Goal: Task Accomplishment & Management: Complete application form

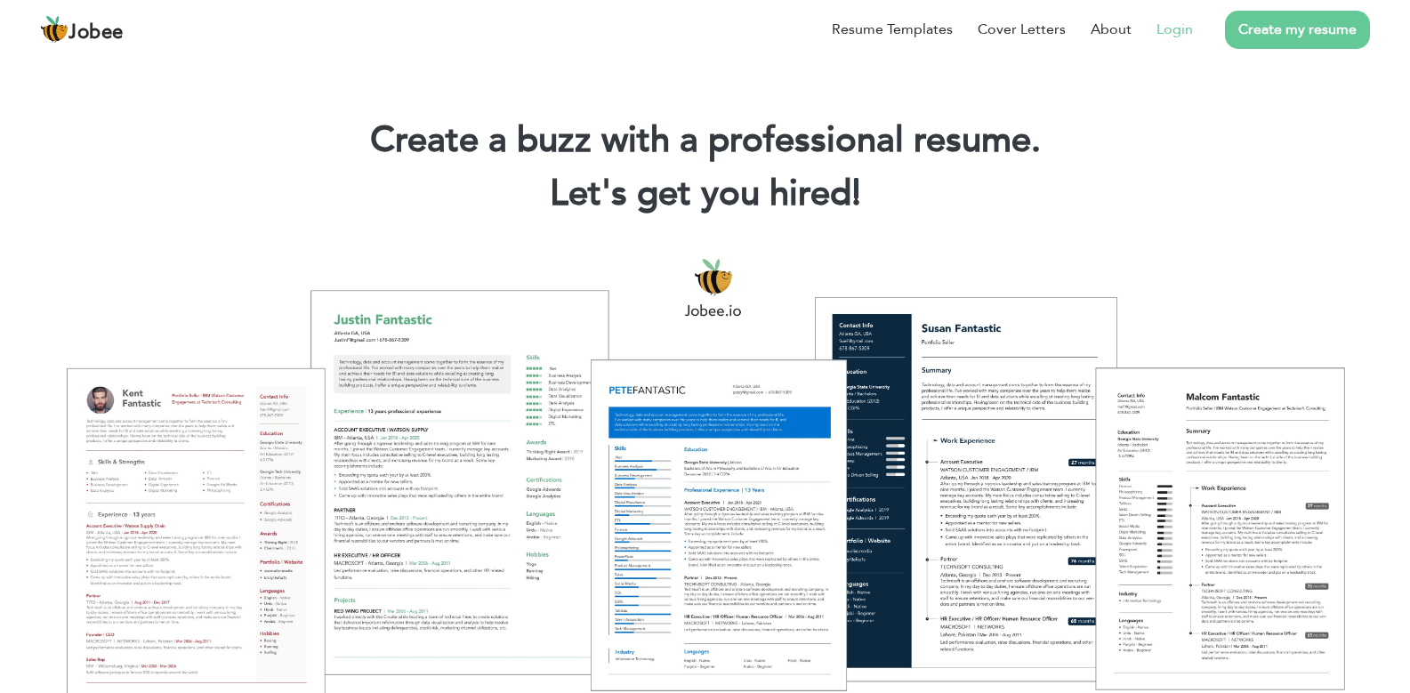
click at [1175, 46] on li "Login" at bounding box center [1161, 29] width 61 height 46
click at [1175, 28] on link "Login" at bounding box center [1174, 29] width 36 height 21
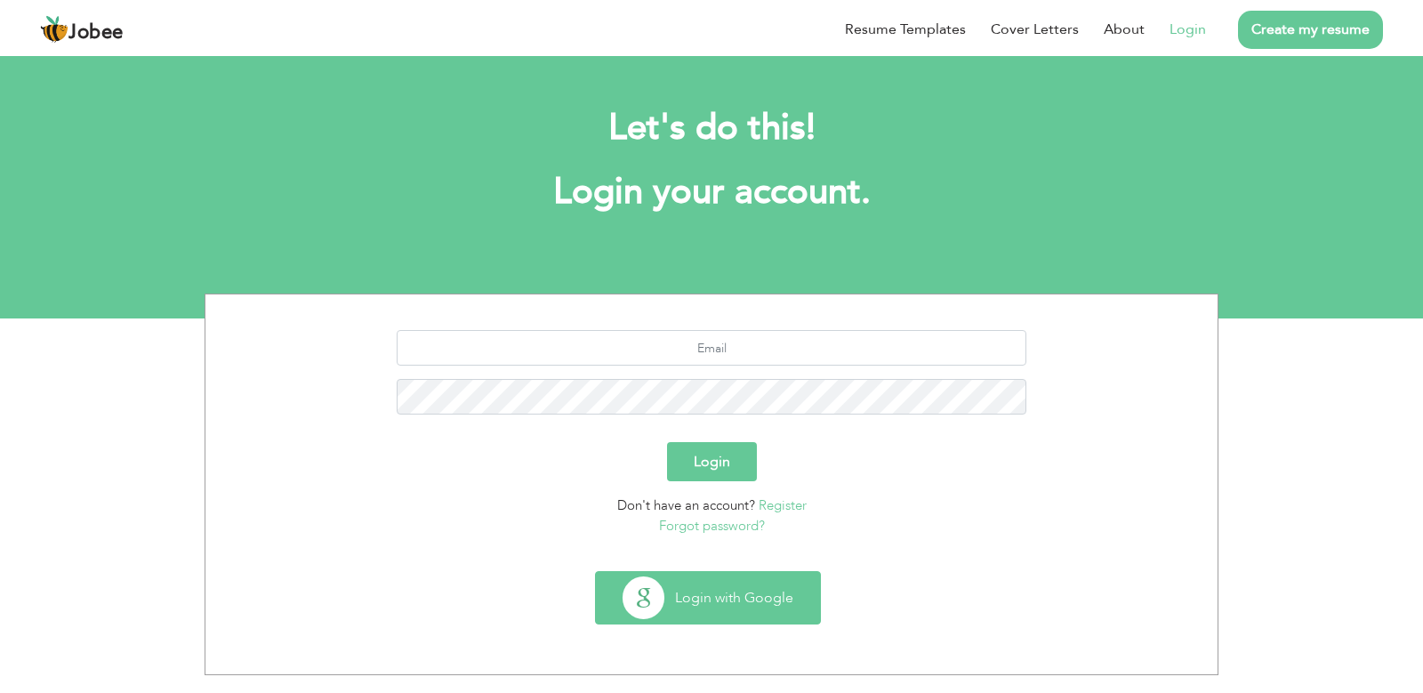
click at [727, 607] on button "Login with Google" at bounding box center [708, 598] width 224 height 52
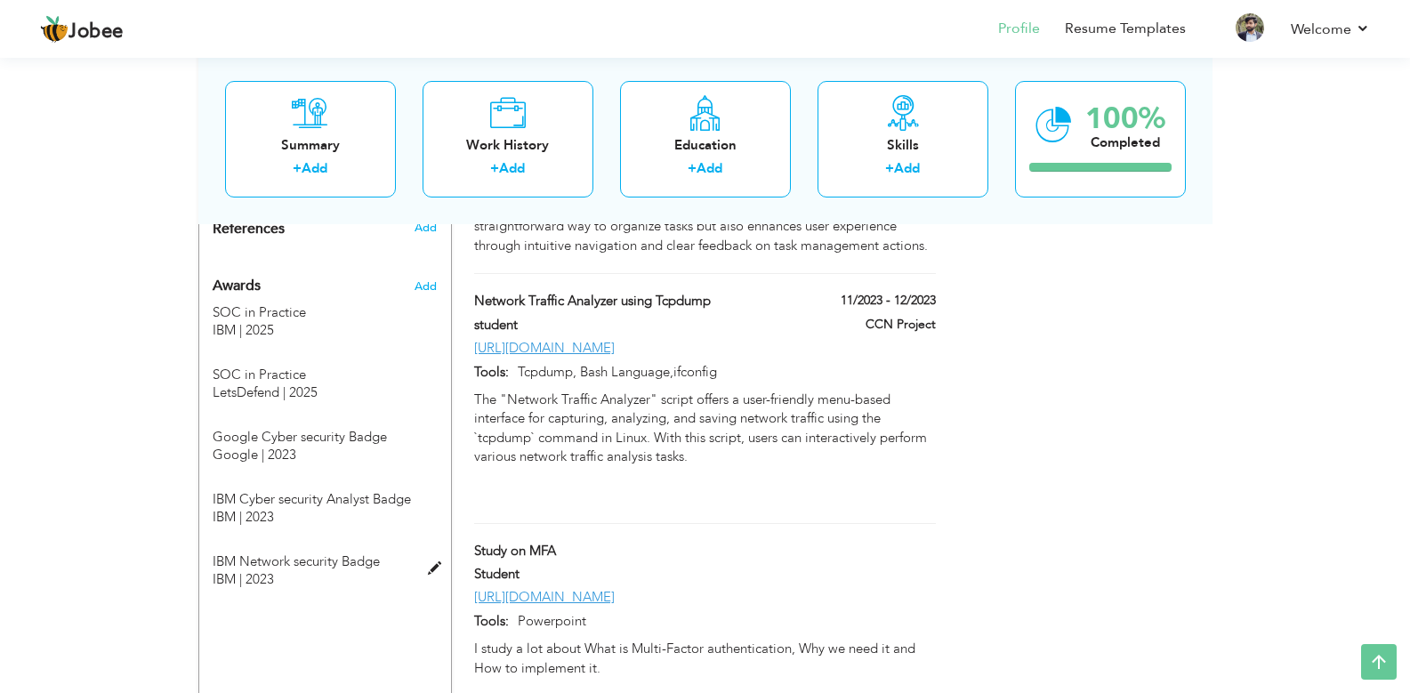
scroll to position [1494, 0]
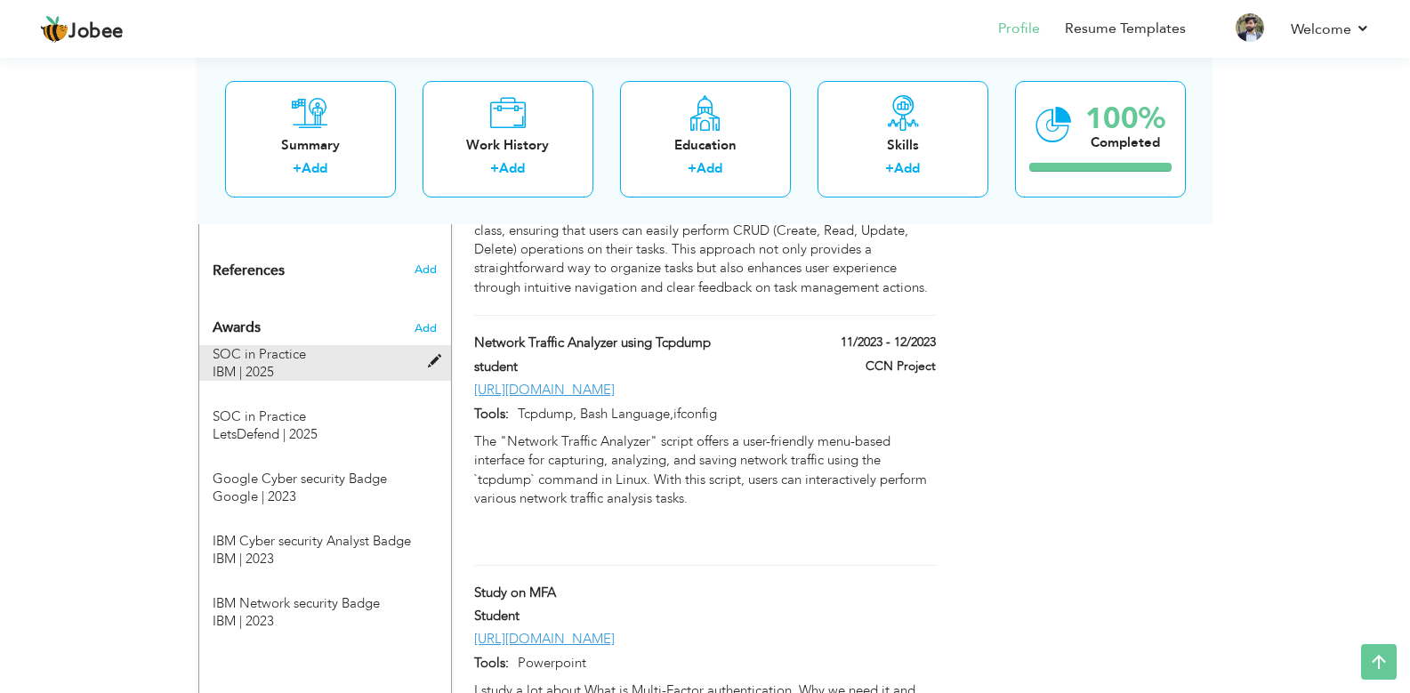
click at [432, 355] on span at bounding box center [439, 361] width 22 height 13
type input "SOC in Practice"
type input "IBM"
type input "2025"
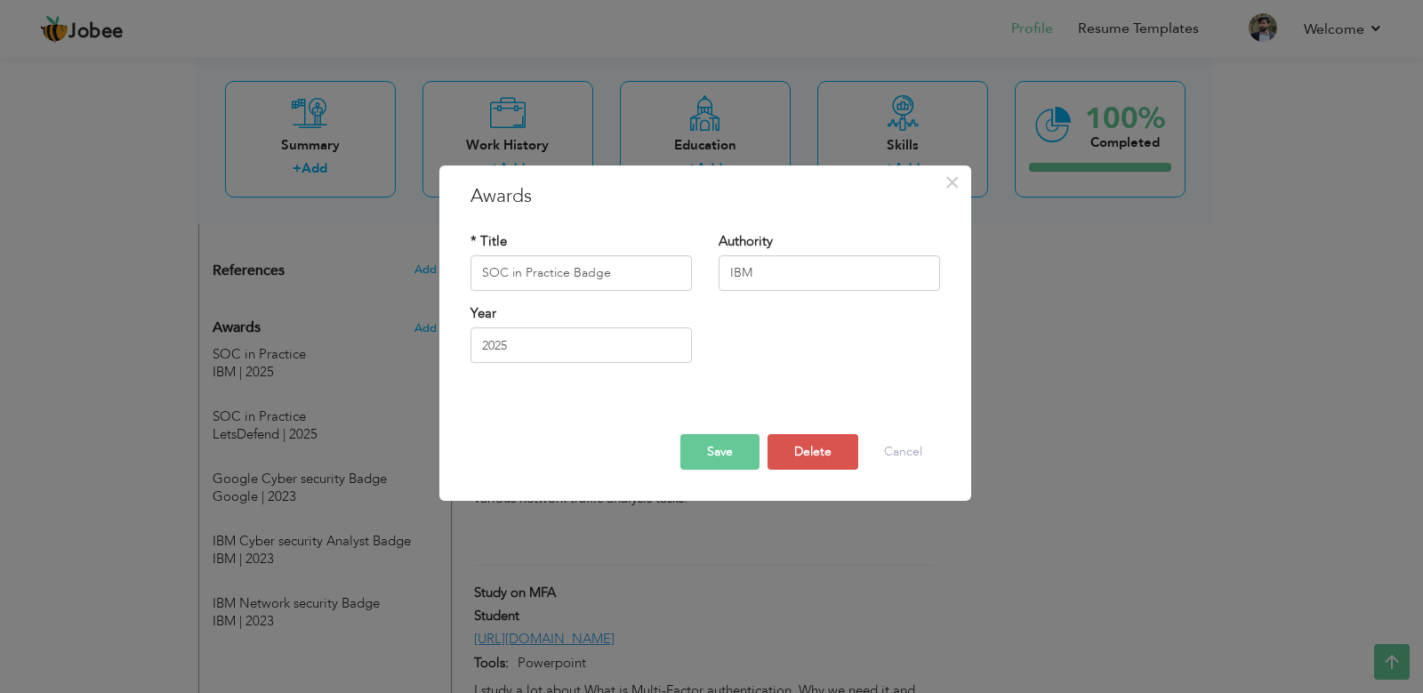
click at [716, 455] on button "Save" at bounding box center [719, 452] width 79 height 36
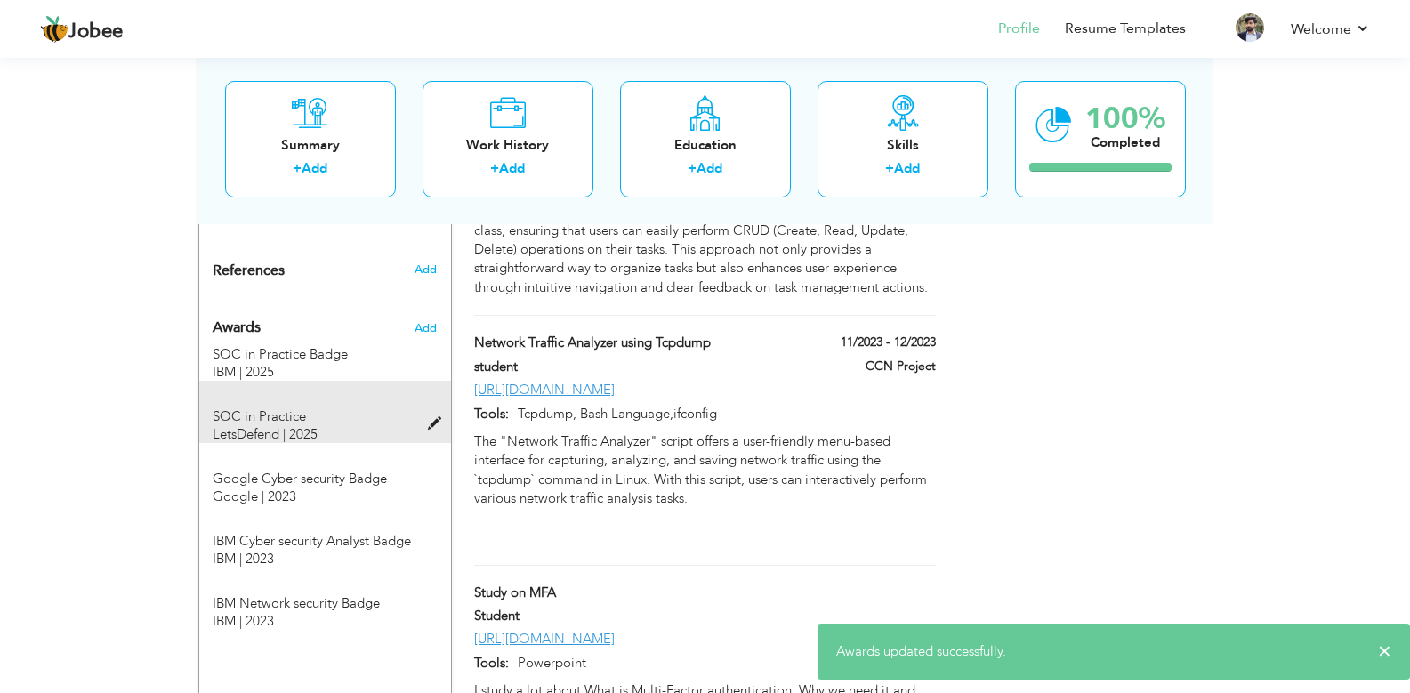
click at [434, 417] on span at bounding box center [439, 423] width 22 height 13
type input "SOC in Practice"
type input "LetsDefend"
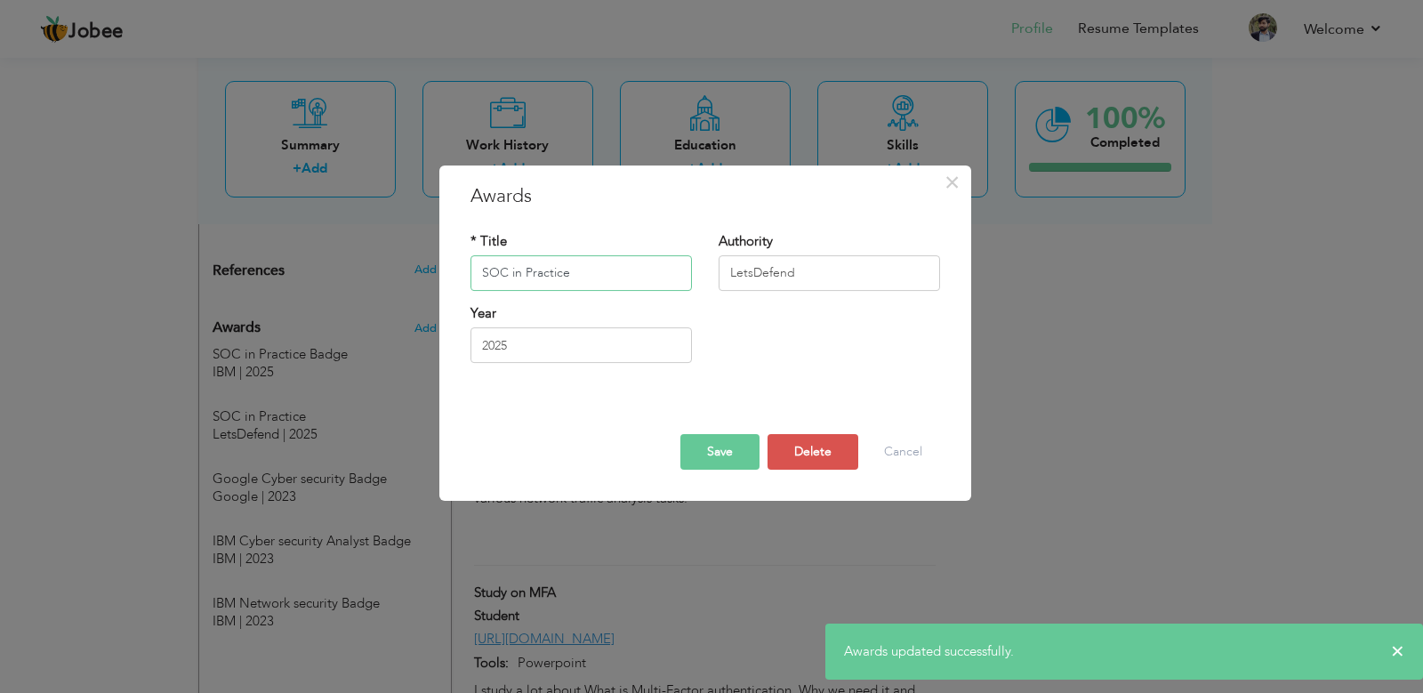
click at [596, 279] on input "SOC in Practice" at bounding box center [581, 273] width 221 height 36
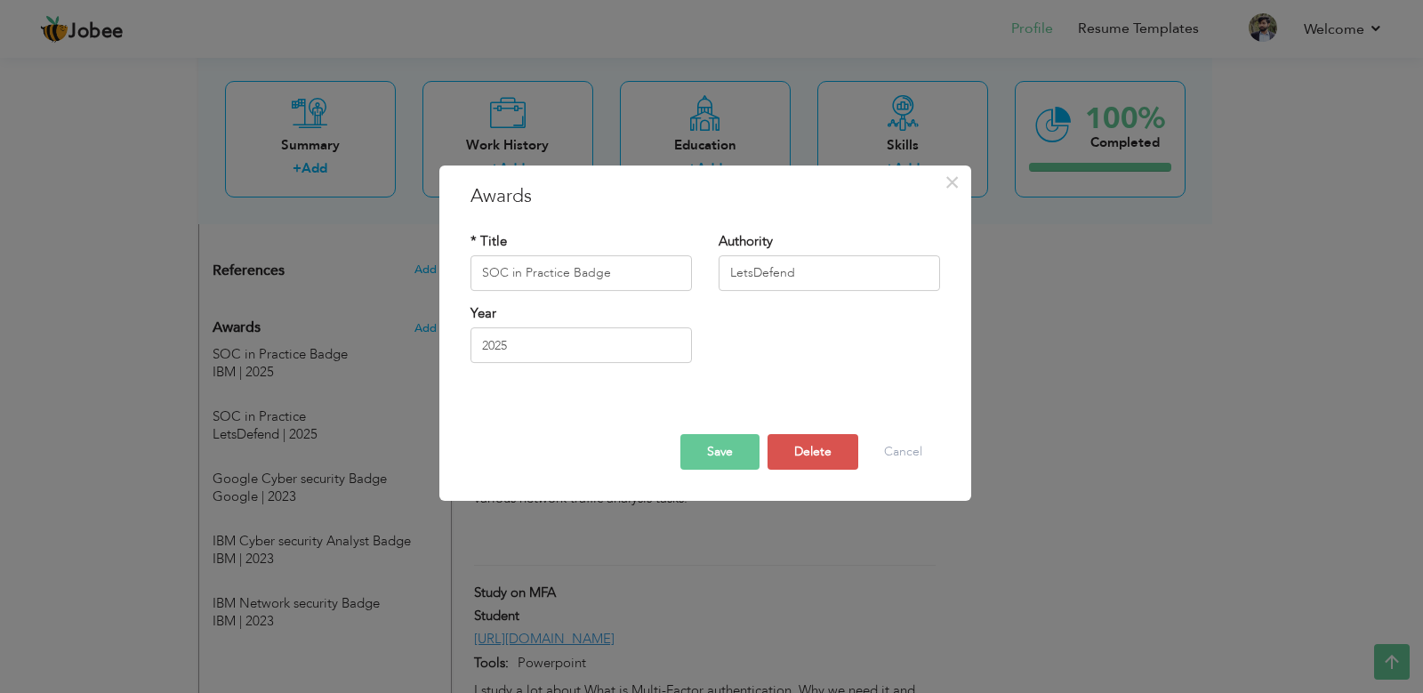
click at [709, 440] on button "Save" at bounding box center [719, 452] width 79 height 36
click at [718, 442] on button "Save" at bounding box center [719, 452] width 79 height 36
click at [633, 273] on input "SOC in Practice Badge" at bounding box center [581, 273] width 221 height 36
type input "SOC in Practice Badge."
click at [721, 458] on button "Save" at bounding box center [719, 452] width 79 height 36
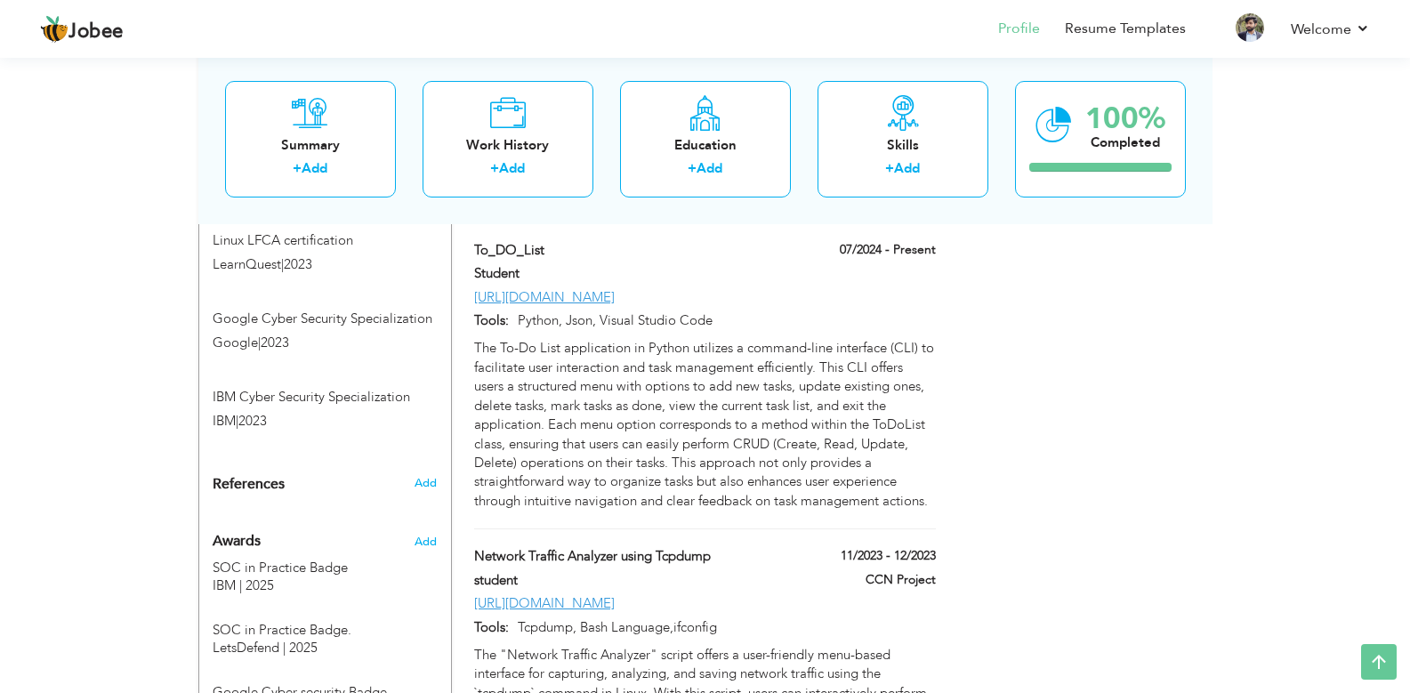
scroll to position [1388, 0]
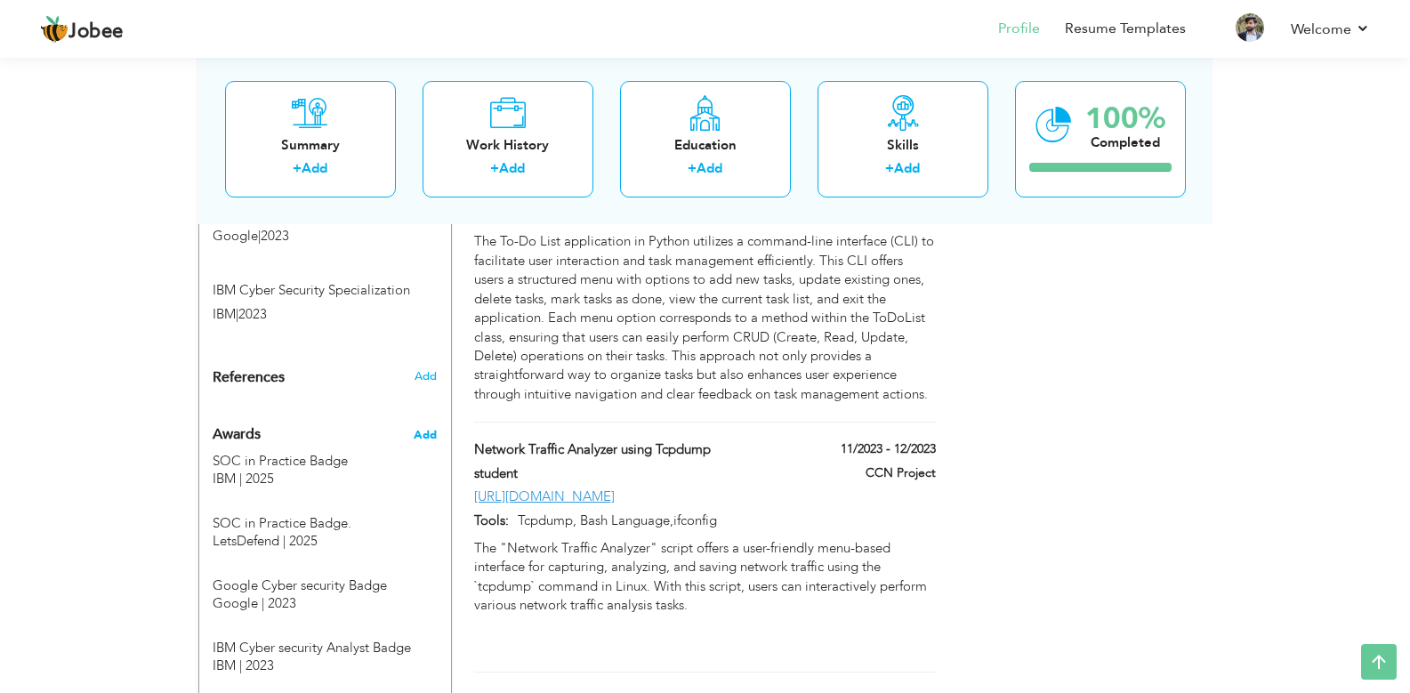
click at [423, 427] on span "Add" at bounding box center [425, 435] width 23 height 16
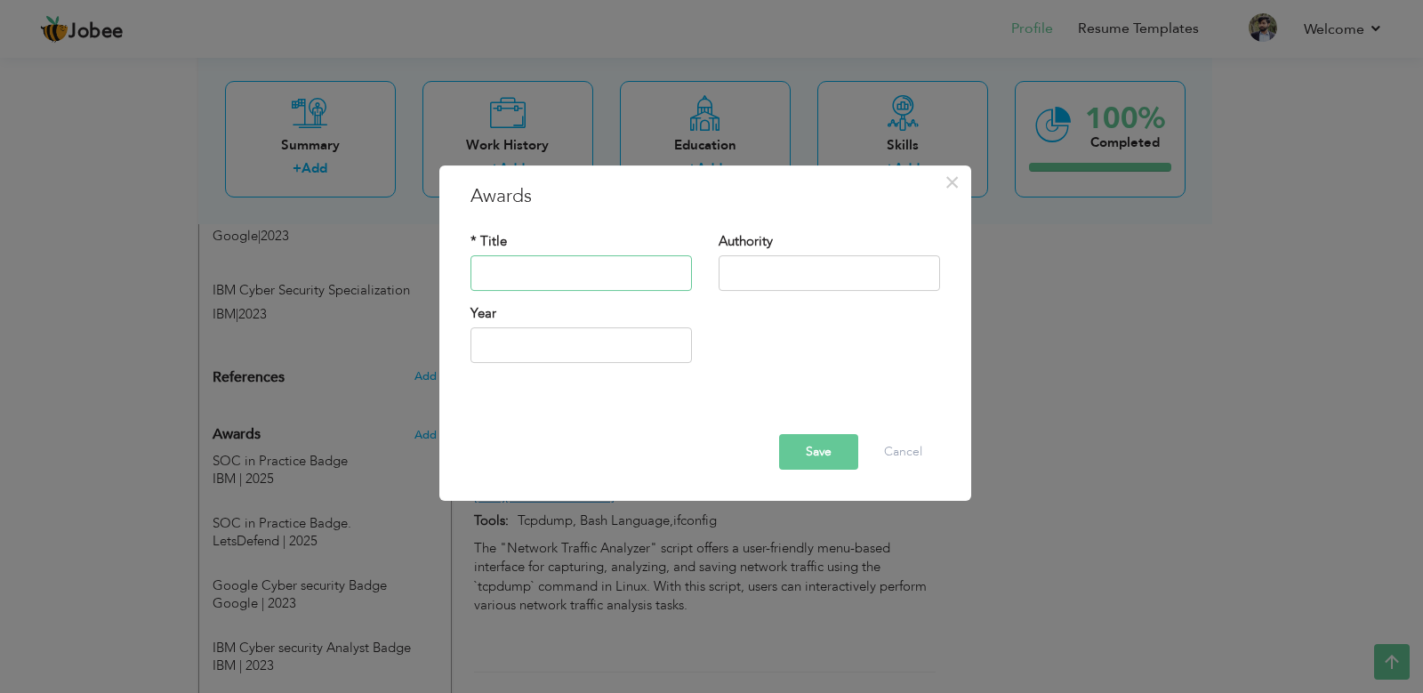
click at [534, 261] on input "text" at bounding box center [581, 273] width 221 height 36
type input "Enterprise Security"
click at [764, 270] on input "text" at bounding box center [829, 273] width 221 height 36
type input "IBM"
type input "2025"
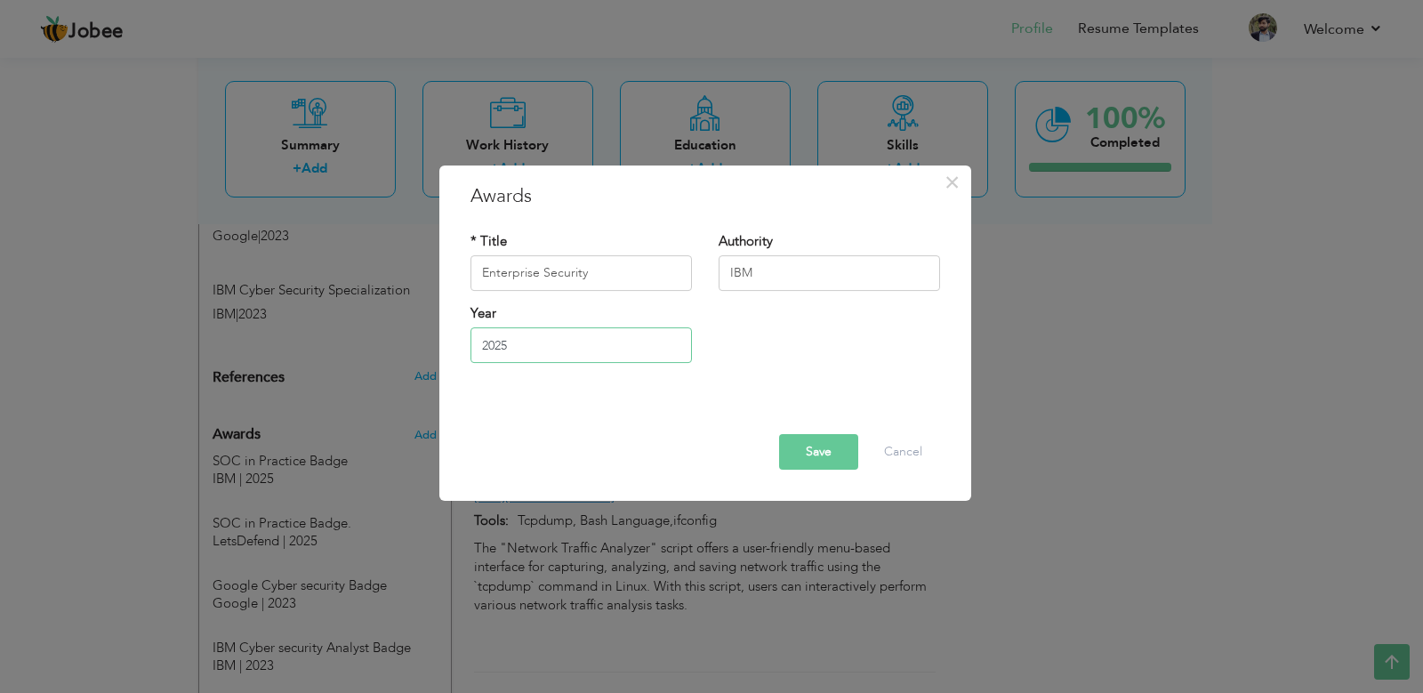
click at [608, 350] on input "2025" at bounding box center [581, 345] width 221 height 36
click at [817, 459] on button "Save" at bounding box center [818, 452] width 79 height 36
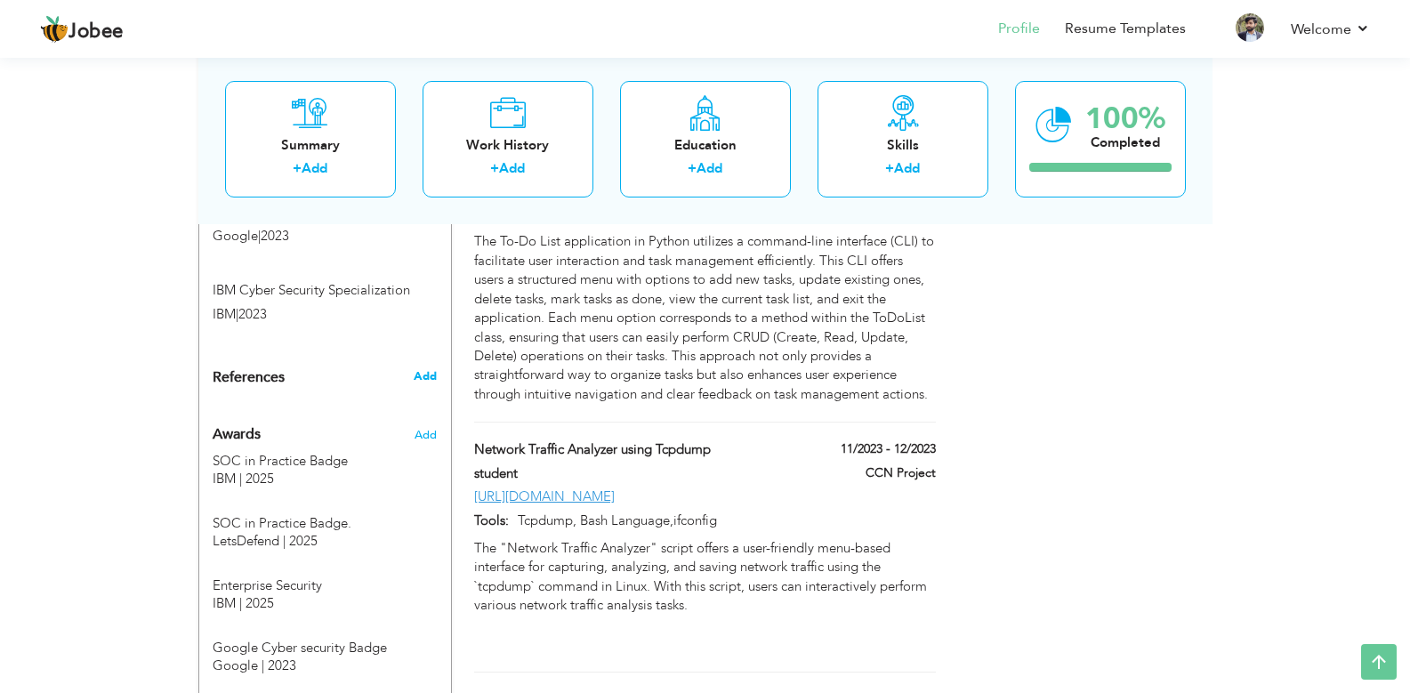
click at [428, 368] on span "Add" at bounding box center [425, 376] width 23 height 16
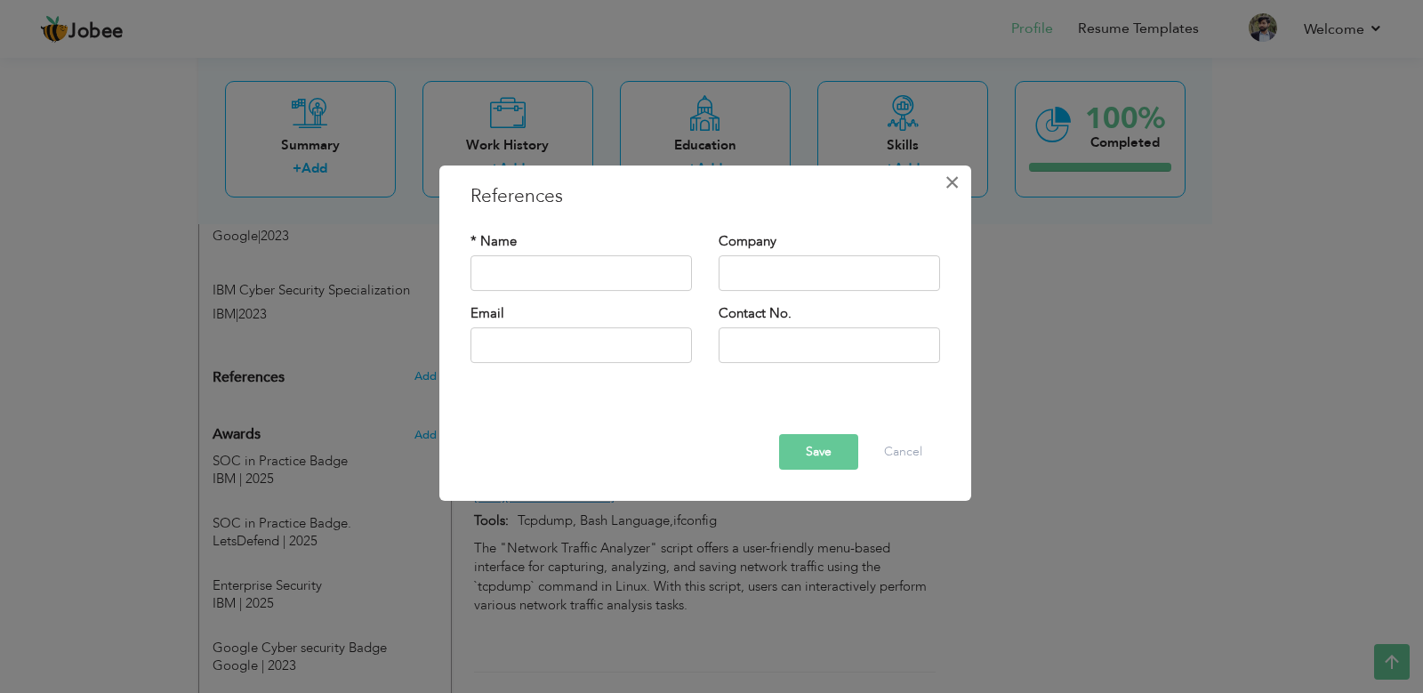
click at [955, 188] on span "×" at bounding box center [952, 182] width 15 height 32
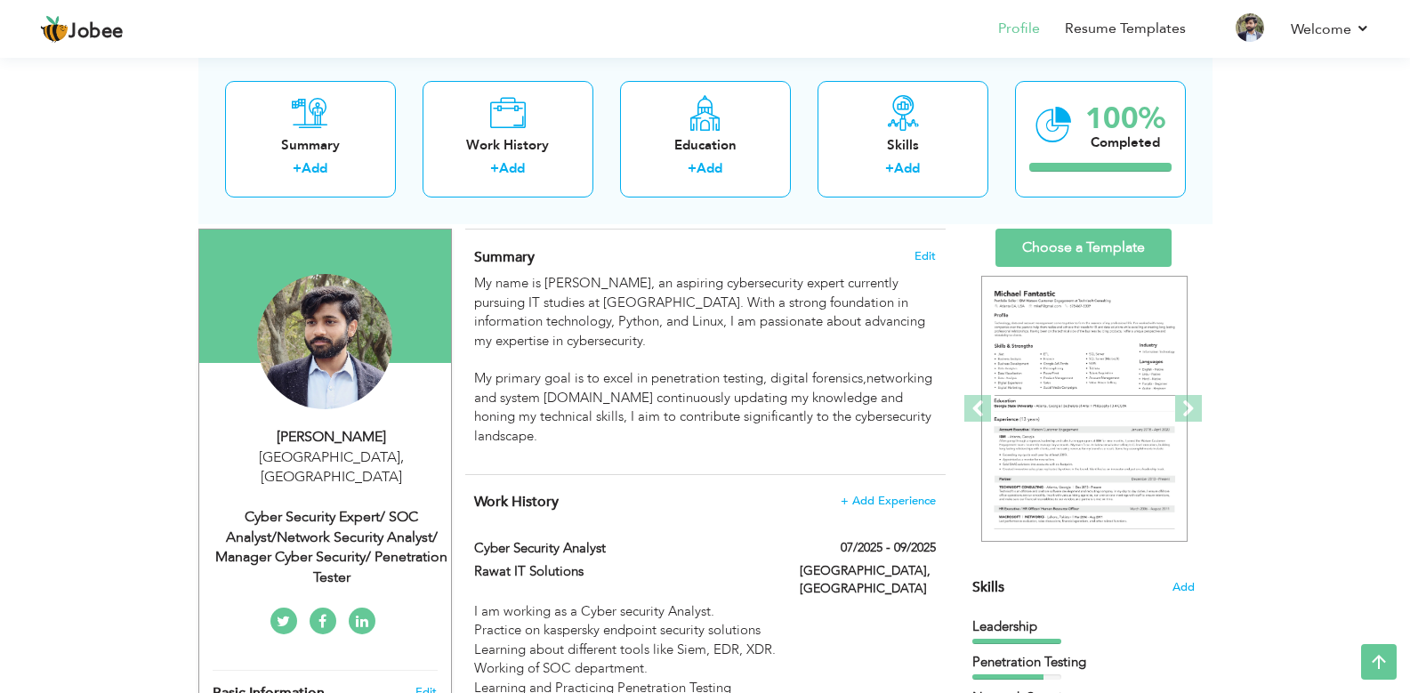
scroll to position [0, 0]
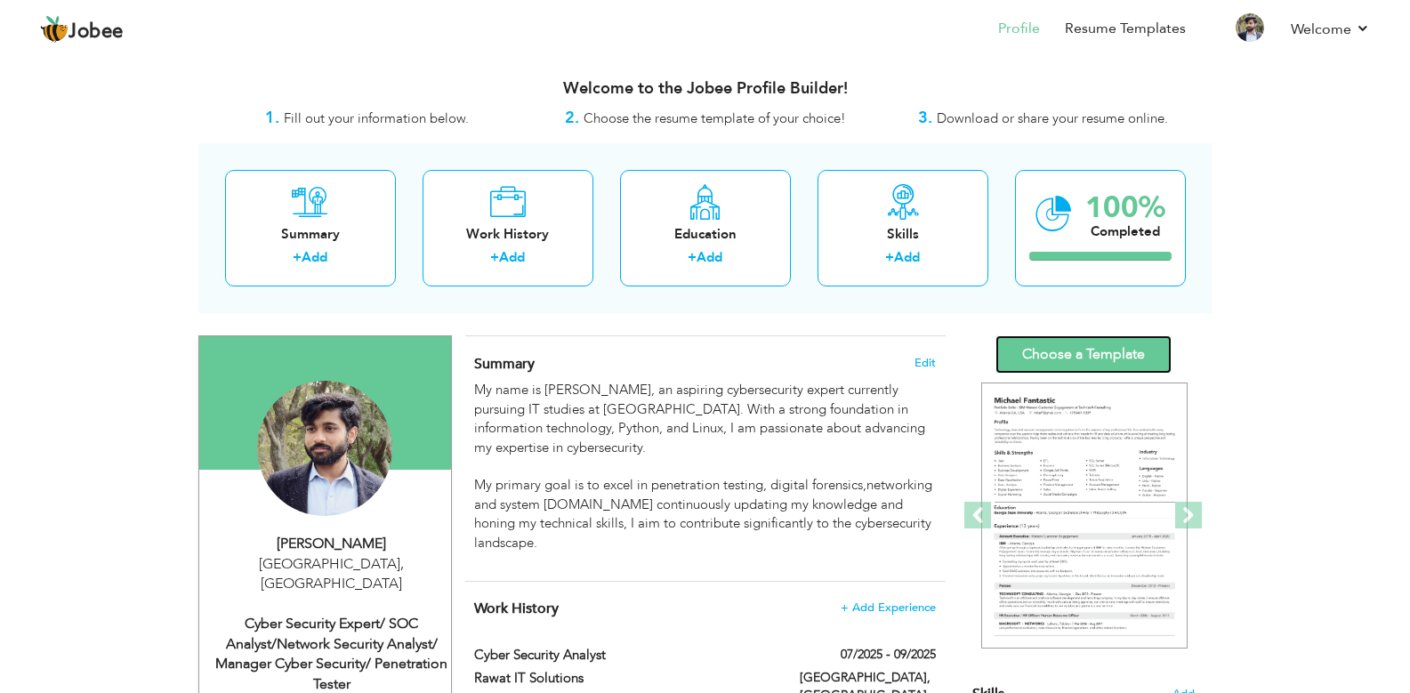
click at [1068, 351] on link "Choose a Template" at bounding box center [1083, 354] width 176 height 38
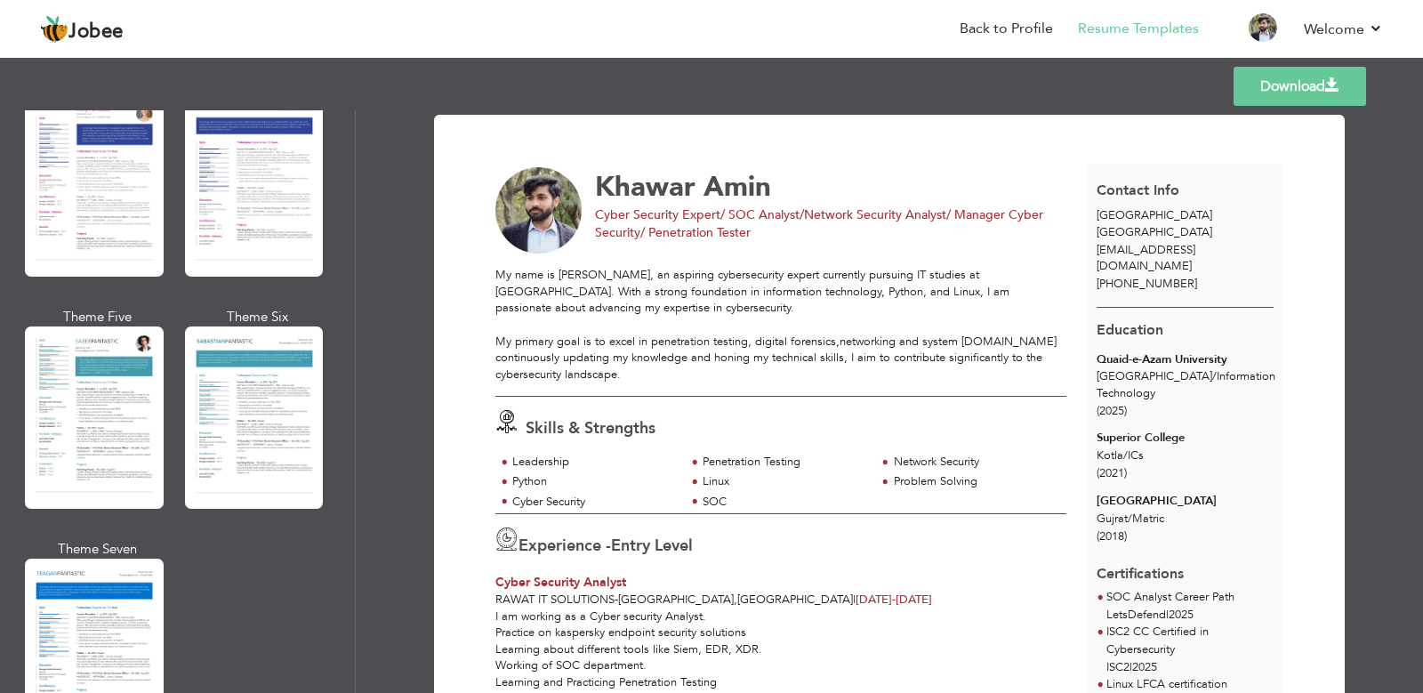
scroll to position [3044, 0]
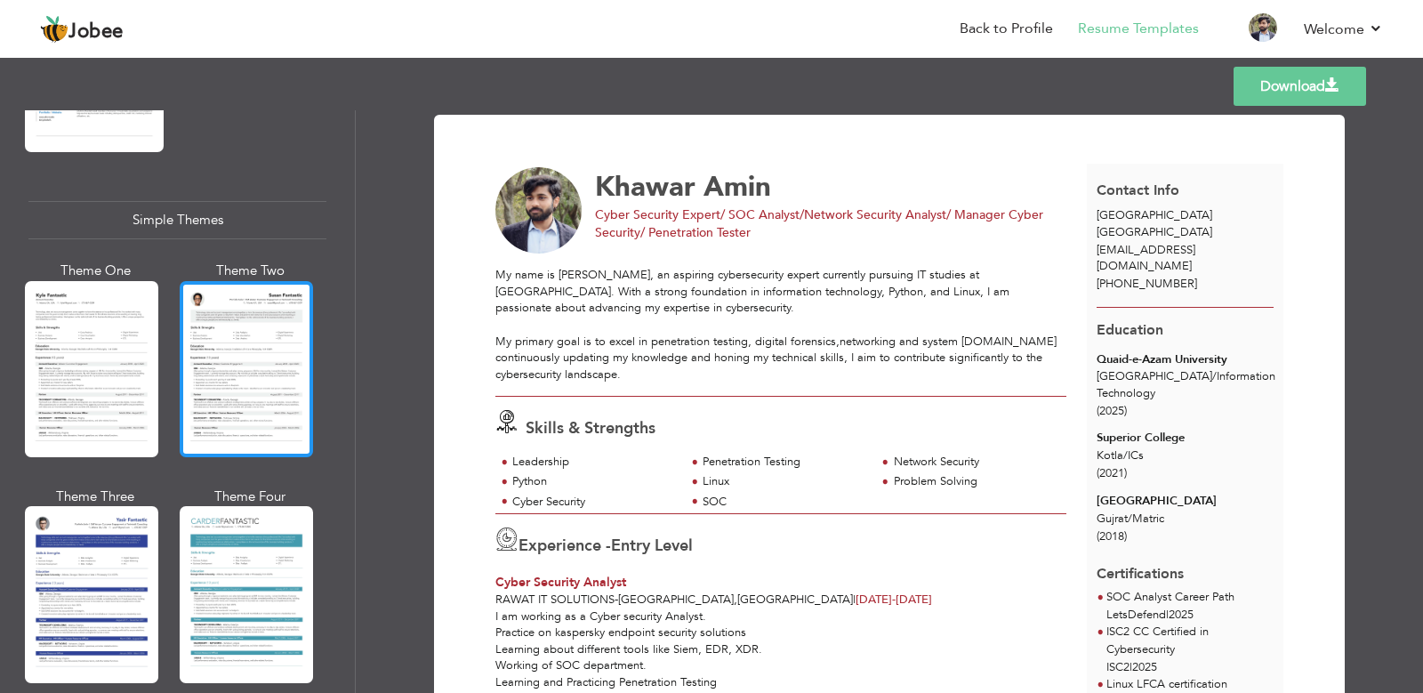
click at [205, 354] on div at bounding box center [246, 369] width 133 height 176
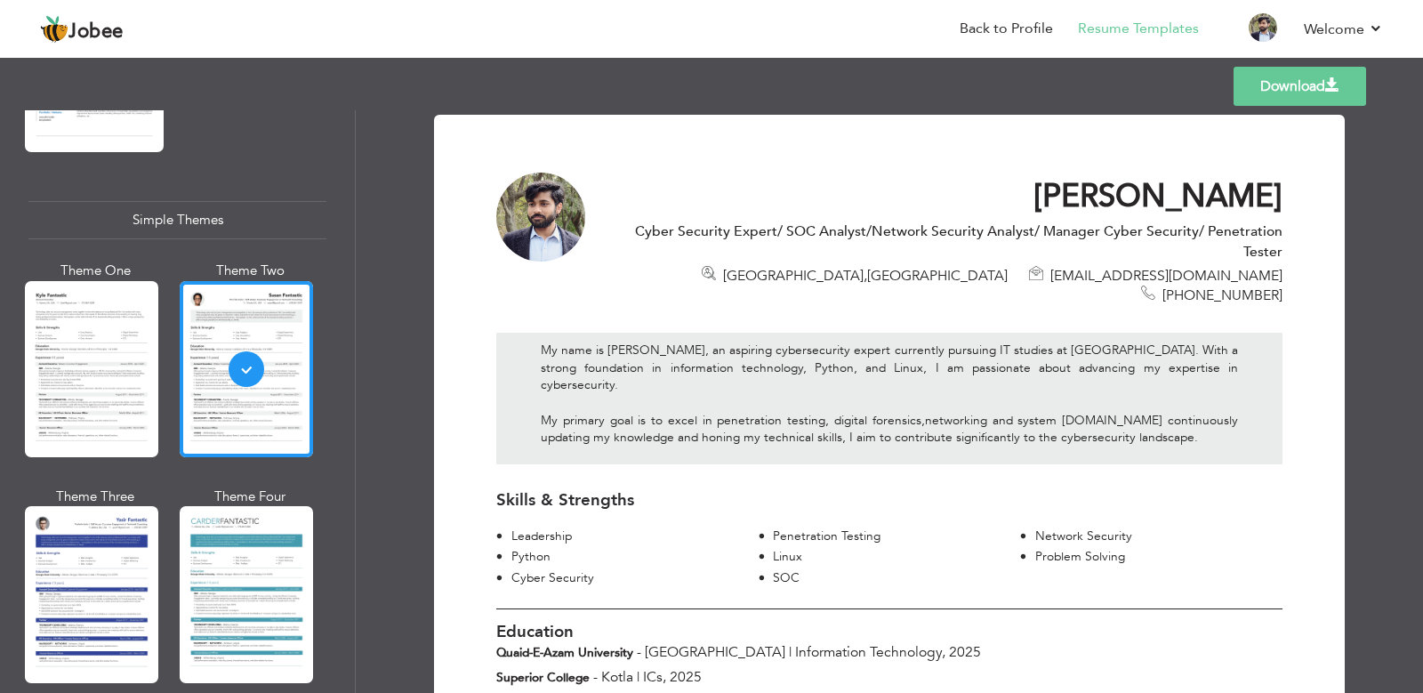
scroll to position [107, 0]
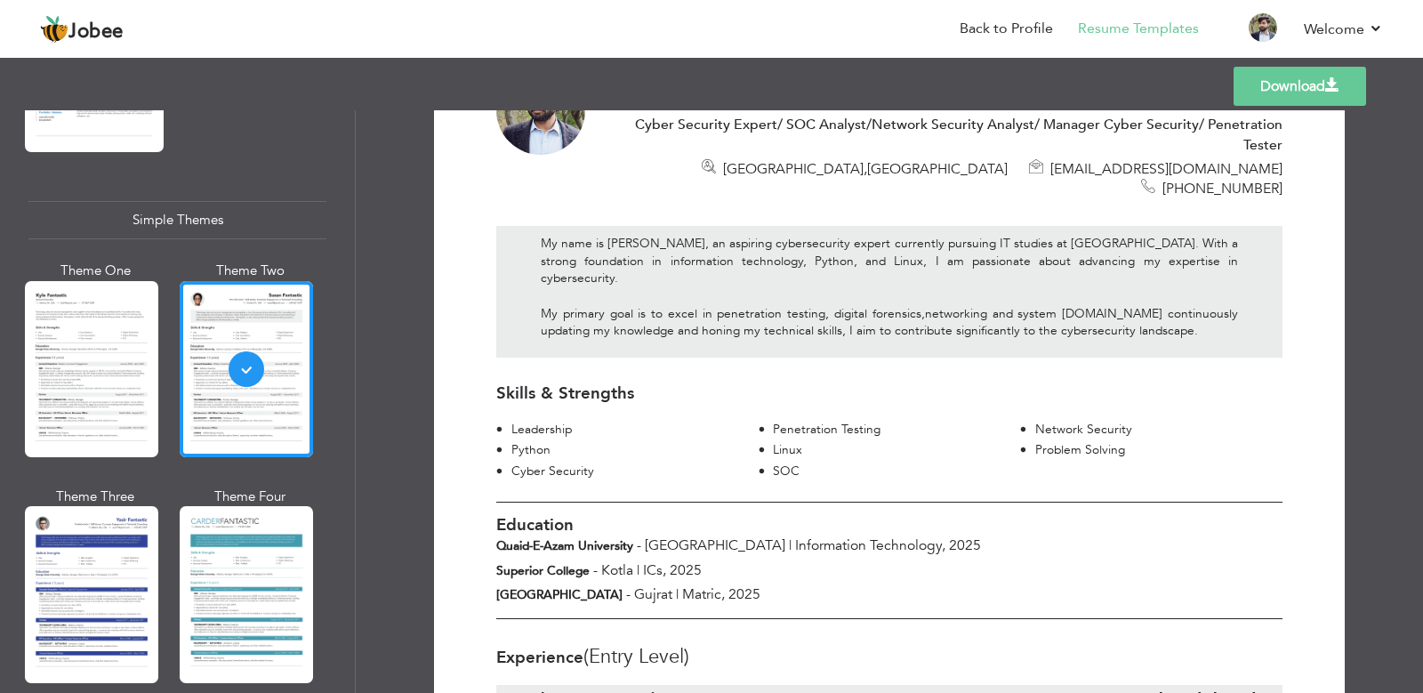
drag, startPoint x: 1281, startPoint y: 91, endPoint x: 1209, endPoint y: 111, distance: 74.9
click at [1209, 111] on div "Templates Download Professional Themes Theme One Theme Two Theme Three Theme Fo…" at bounding box center [711, 373] width 1423 height 640
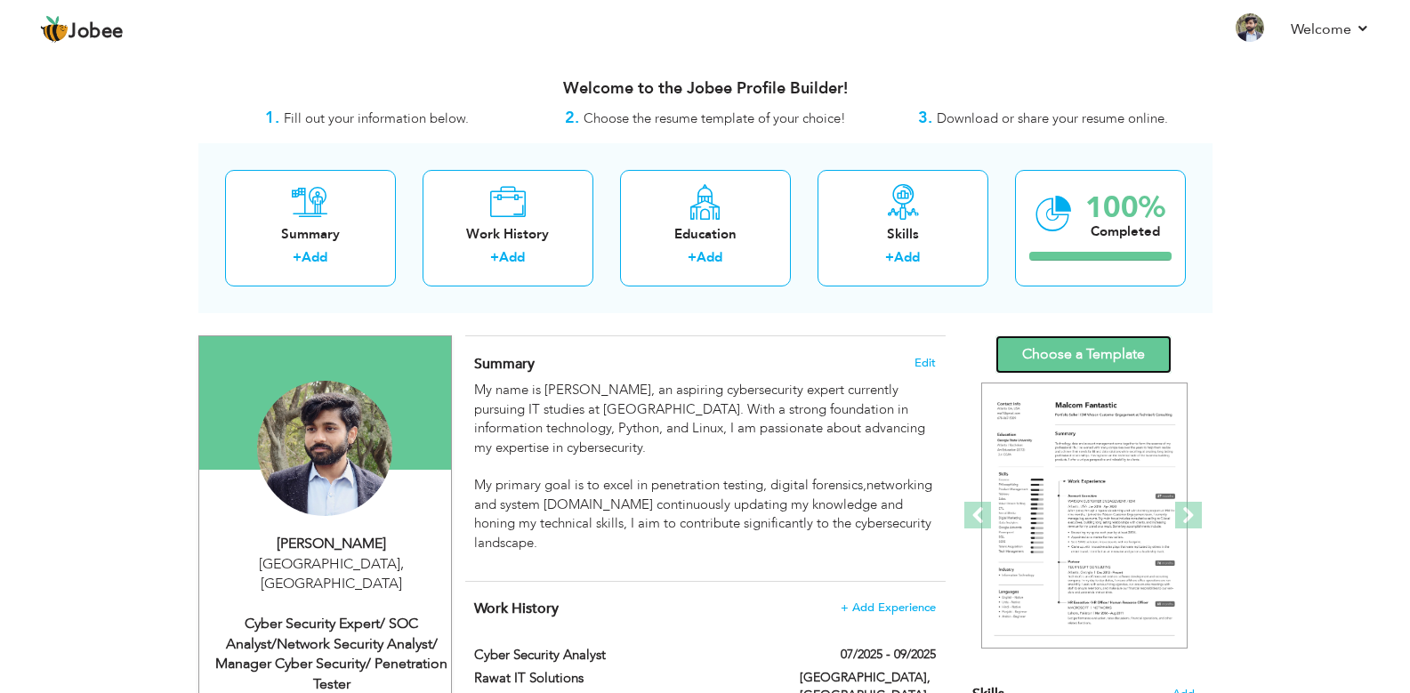
click at [1097, 350] on link "Choose a Template" at bounding box center [1083, 354] width 176 height 38
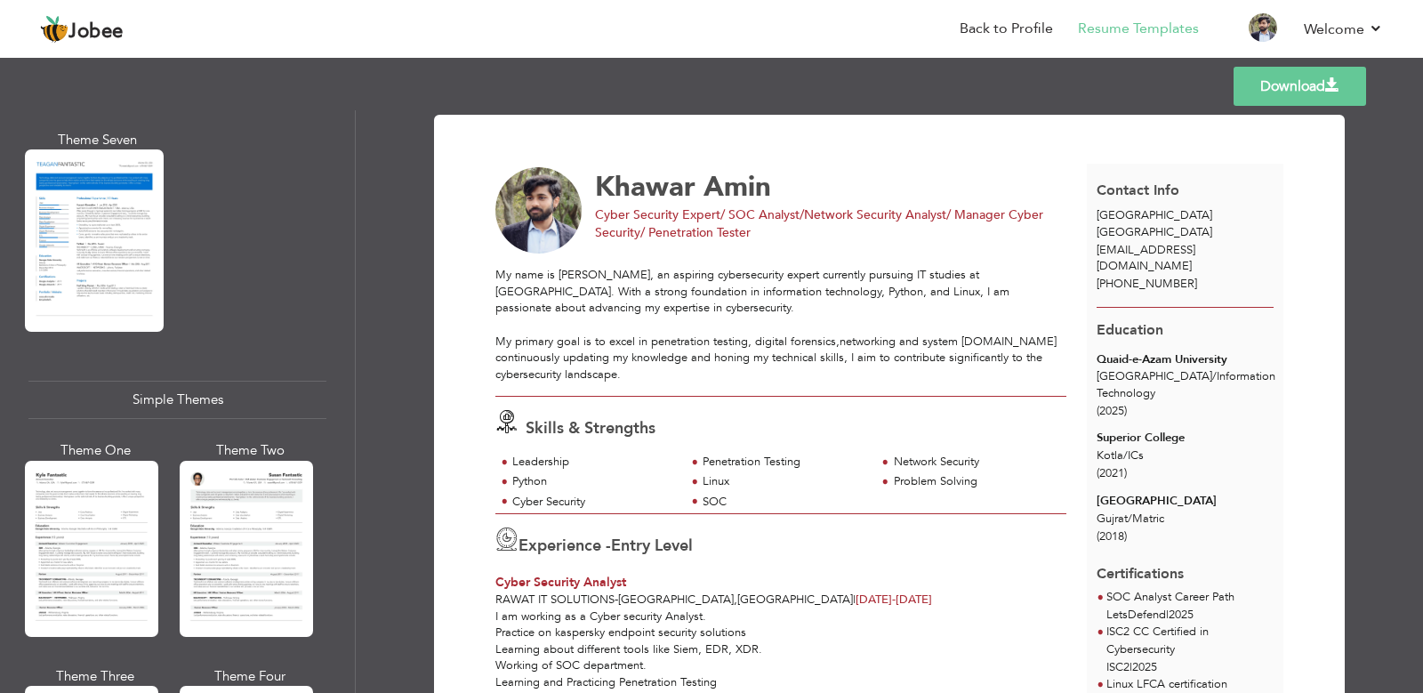
scroll to position [3044, 0]
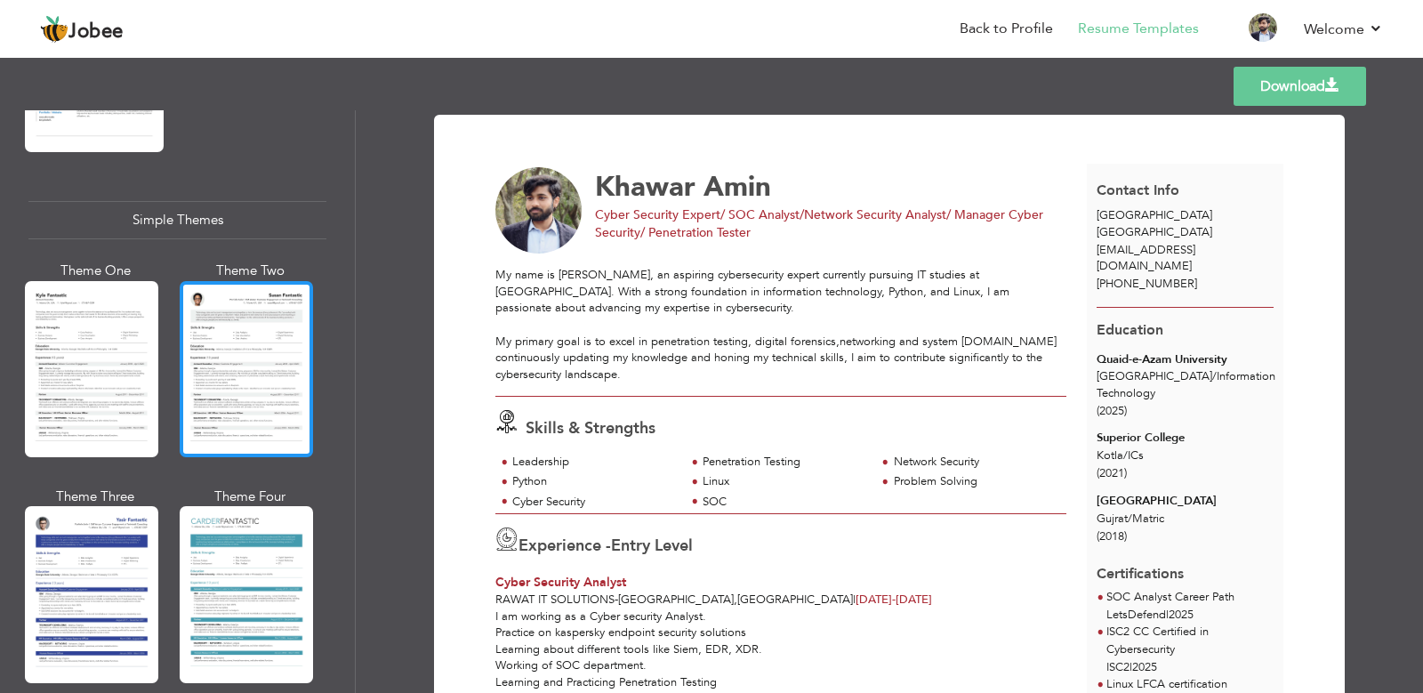
click at [268, 342] on div at bounding box center [246, 369] width 133 height 176
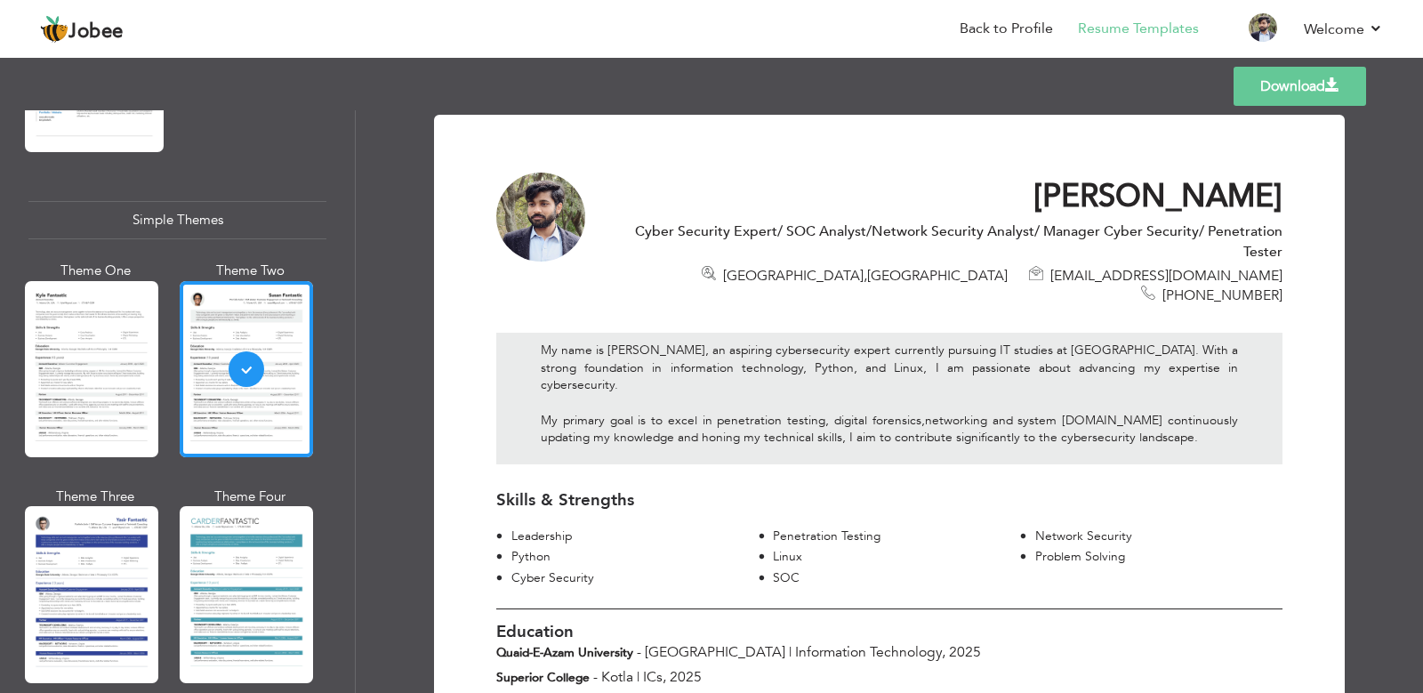
click at [1260, 97] on link "Download" at bounding box center [1300, 86] width 133 height 39
